Goal: Use online tool/utility: Utilize a website feature to perform a specific function

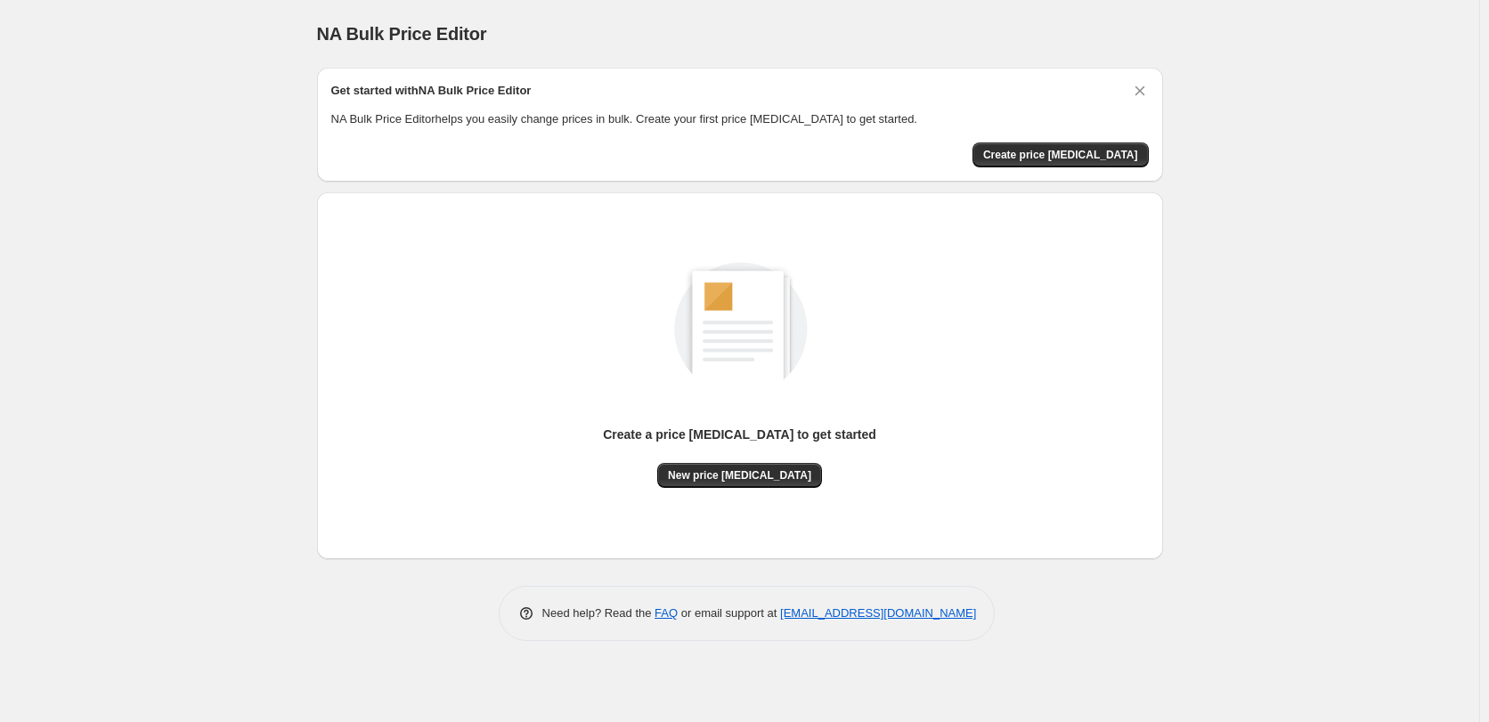
click at [705, 489] on div "Create a price [MEDICAL_DATA] to get started New price [MEDICAL_DATA]" at bounding box center [740, 376] width 818 height 338
click at [709, 480] on span "New price [MEDICAL_DATA]" at bounding box center [739, 476] width 143 height 14
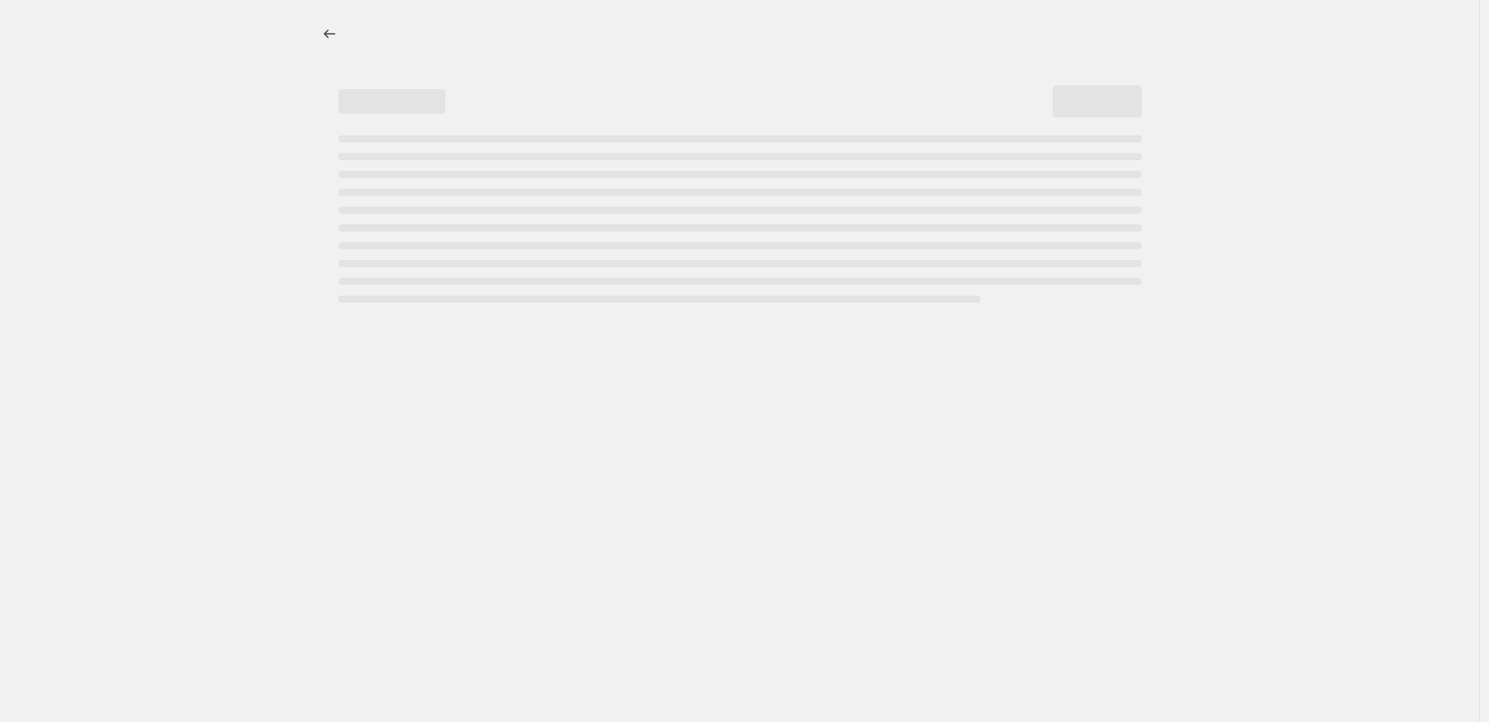
select select "percentage"
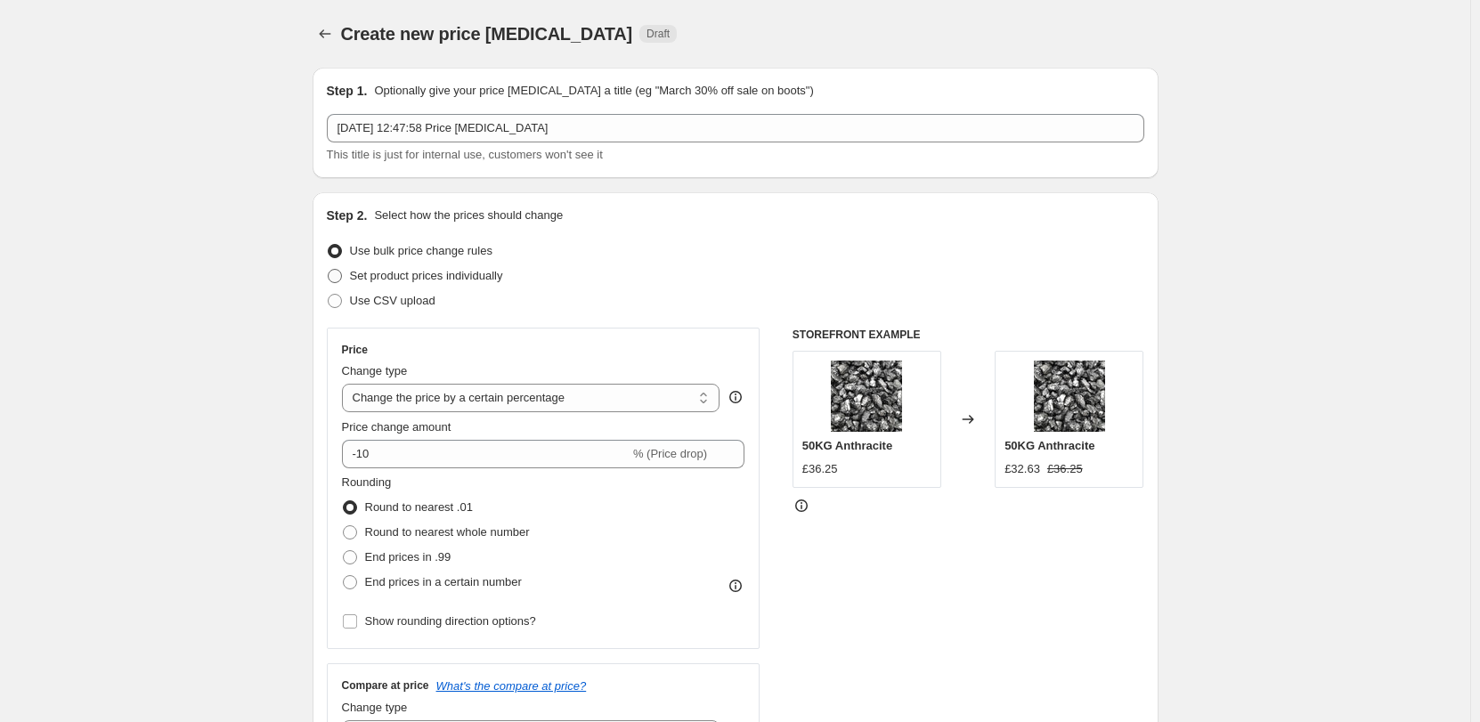
click at [342, 277] on span at bounding box center [335, 276] width 14 height 14
click at [329, 270] on input "Set product prices individually" at bounding box center [328, 269] width 1 height 1
radio input "true"
